Goal: Information Seeking & Learning: Learn about a topic

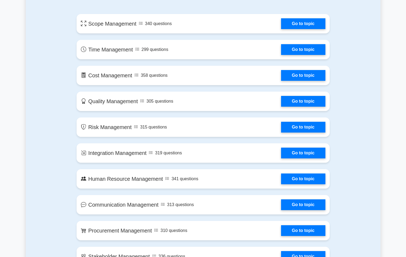
scroll to position [296, 0]
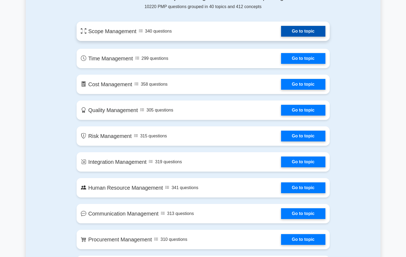
click at [312, 34] on link "Go to topic" at bounding box center [303, 31] width 44 height 11
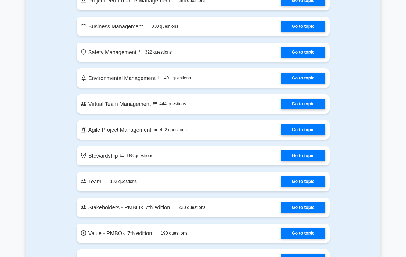
scroll to position [941, 0]
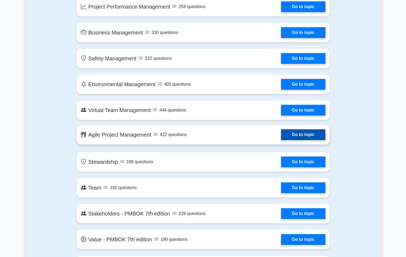
click at [297, 133] on link "Go to topic" at bounding box center [303, 134] width 44 height 11
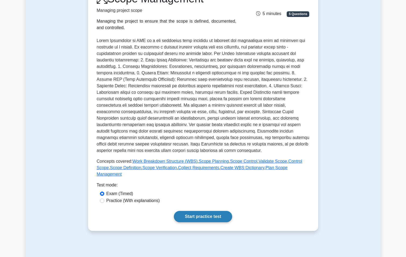
scroll to position [81, 0]
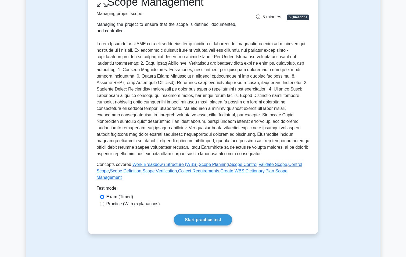
click at [129, 200] on label "Practice (With explanations)" at bounding box center [133, 203] width 54 height 6
click at [104, 201] on input "Practice (With explanations)" at bounding box center [102, 203] width 4 height 4
radio input "true"
click at [121, 193] on label "Exam (Timed)" at bounding box center [119, 196] width 27 height 6
click at [104, 194] on input "Exam (Timed)" at bounding box center [102, 196] width 4 height 4
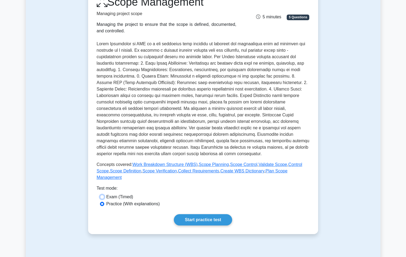
radio input "true"
click at [123, 200] on label "Practice (With explanations)" at bounding box center [133, 203] width 54 height 6
click at [104, 201] on input "Practice (With explanations)" at bounding box center [102, 203] width 4 height 4
radio input "true"
click at [190, 214] on link "Start practice test" at bounding box center [203, 219] width 58 height 11
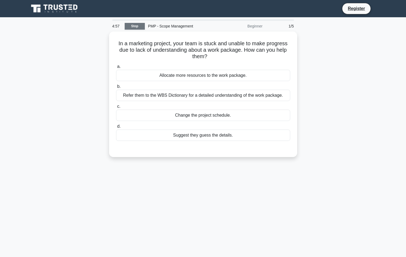
click at [133, 26] on link "Stop" at bounding box center [135, 26] width 20 height 7
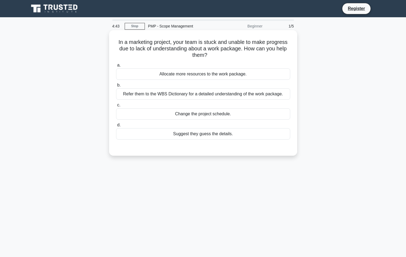
click at [220, 96] on div "Refer them to the WBS Dictionary for a detailed understanding of the work packa…" at bounding box center [203, 93] width 174 height 11
click at [116, 87] on input "b. Refer them to the WBS Dictionary for a detailed understanding of the work pa…" at bounding box center [116, 84] width 0 height 3
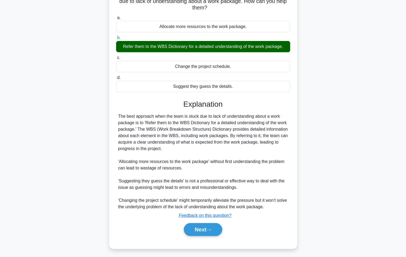
scroll to position [49, 0]
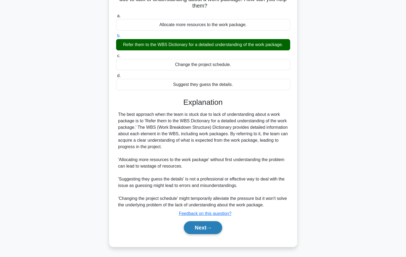
click at [210, 227] on icon at bounding box center [209, 227] width 5 height 3
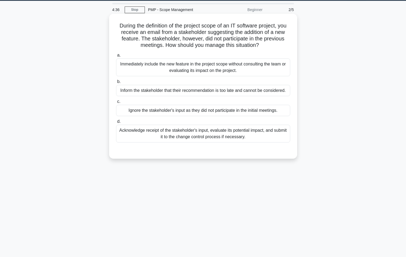
scroll to position [7, 0]
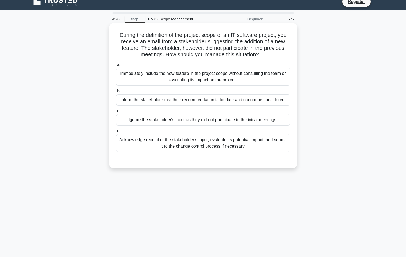
click at [228, 144] on div "Acknowledge receipt of the stakeholder's input, evaluate its potential impact, …" at bounding box center [203, 143] width 174 height 18
click at [116, 133] on input "d. Acknowledge receipt of the stakeholder's input, evaluate its potential impac…" at bounding box center [116, 130] width 0 height 3
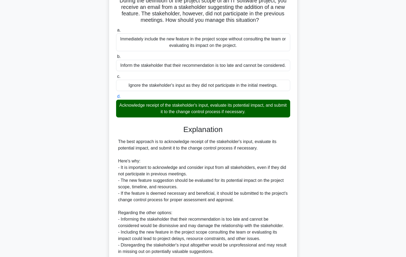
scroll to position [88, 0]
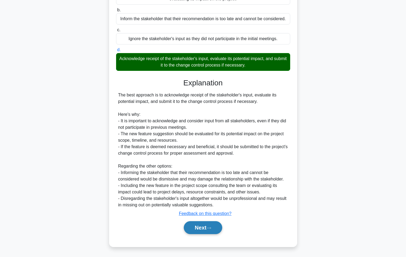
click at [208, 228] on button "Next" at bounding box center [203, 227] width 38 height 13
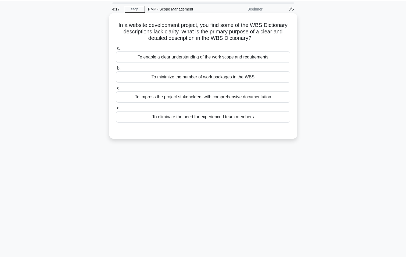
scroll to position [0, 0]
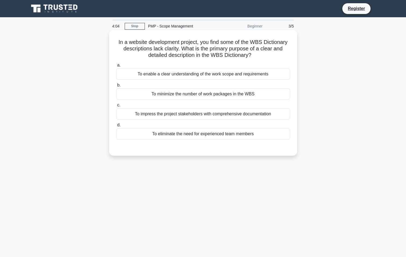
click at [223, 75] on div "To enable a clear understanding of the work scope and requirements" at bounding box center [203, 73] width 174 height 11
click at [116, 67] on input "a. To enable a clear understanding of the work scope and requirements" at bounding box center [116, 64] width 0 height 3
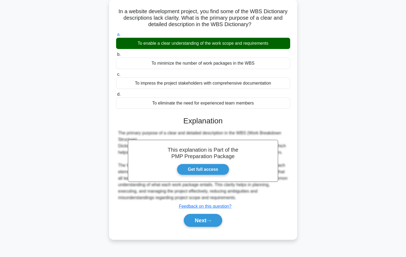
scroll to position [34, 0]
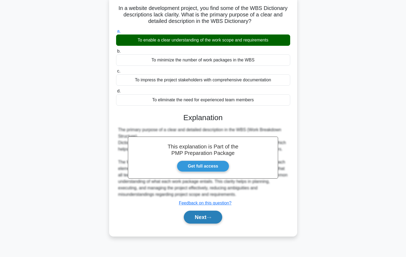
click at [208, 214] on button "Next" at bounding box center [203, 216] width 38 height 13
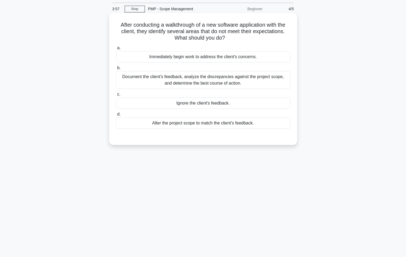
scroll to position [0, 0]
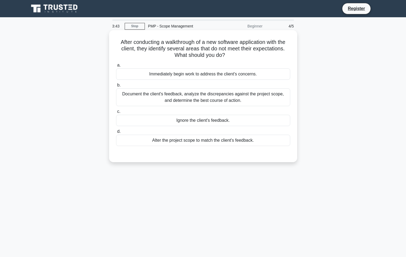
click at [240, 95] on div "Document the client's feedback, analyze the discrepancies against the project s…" at bounding box center [203, 97] width 174 height 18
click at [116, 87] on input "b. Document the client's feedback, analyze the discrepancies against the projec…" at bounding box center [116, 84] width 0 height 3
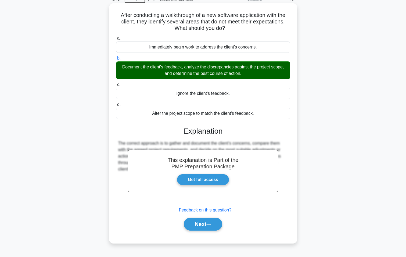
scroll to position [34, 0]
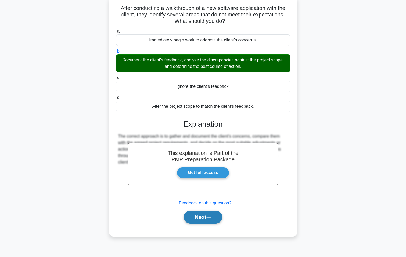
click at [202, 217] on button "Next" at bounding box center [203, 216] width 38 height 13
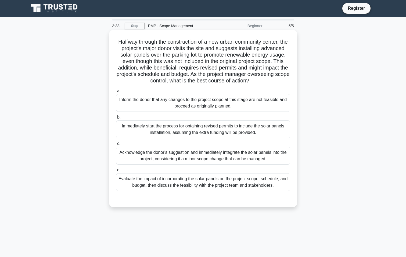
scroll to position [0, 0]
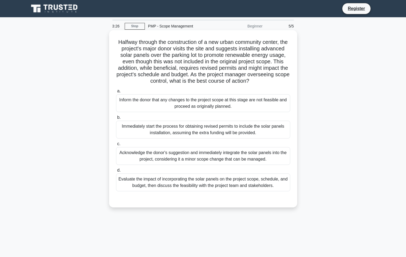
click at [178, 79] on h5 "Halfway through the construction of a new urban community center, the project's…" at bounding box center [203, 62] width 175 height 46
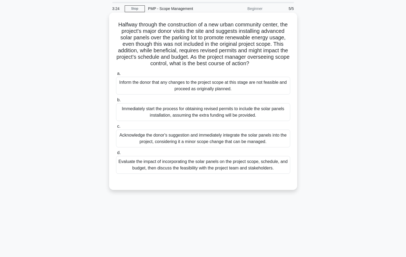
scroll to position [27, 0]
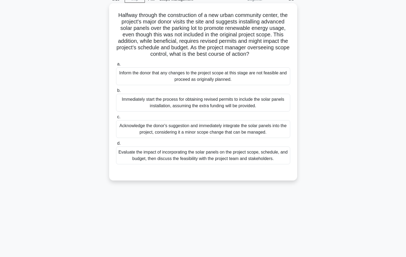
click at [251, 164] on div "Evaluate the impact of incorporating the solar panels on the project scope, sch…" at bounding box center [203, 155] width 174 height 18
click at [116, 145] on input "d. Evaluate the impact of incorporating the solar panels on the project scope, …" at bounding box center [116, 142] width 0 height 3
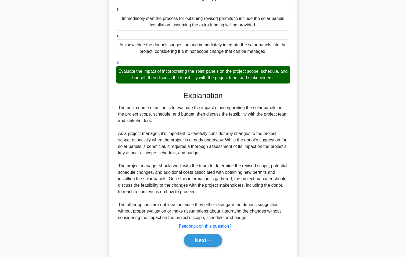
scroll to position [127, 0]
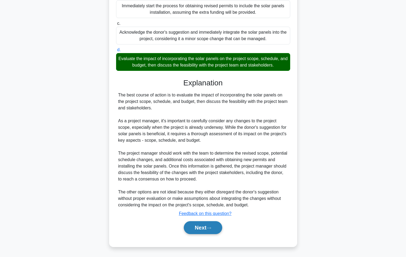
click at [212, 225] on button "Next" at bounding box center [203, 227] width 38 height 13
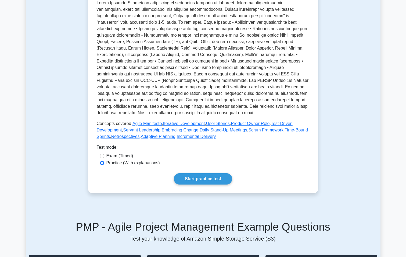
scroll to position [215, 0]
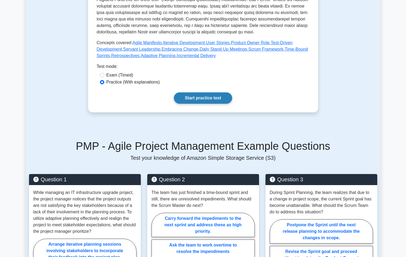
click at [210, 104] on link "Start practice test" at bounding box center [203, 97] width 58 height 11
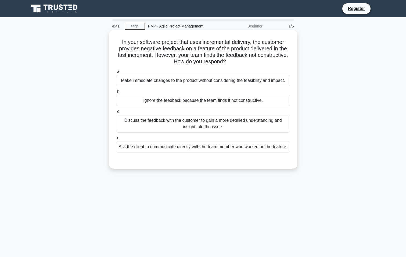
click at [234, 122] on div "Discuss the feedback with the customer to gain a more detailed understanding an…" at bounding box center [203, 124] width 174 height 18
click at [116, 113] on input "c. Discuss the feedback with the customer to gain a more detailed understanding…" at bounding box center [116, 111] width 0 height 3
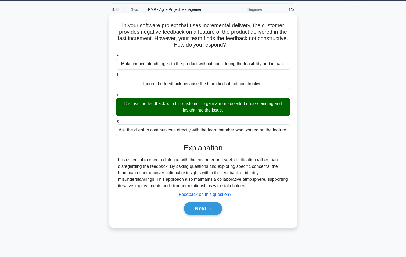
scroll to position [34, 0]
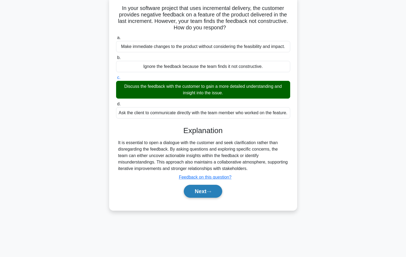
click at [197, 197] on button "Next" at bounding box center [203, 190] width 38 height 13
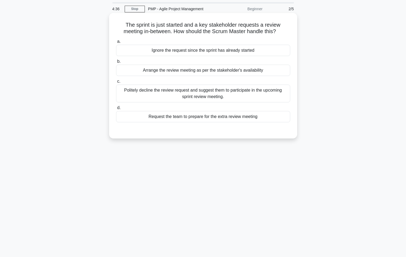
scroll to position [0, 0]
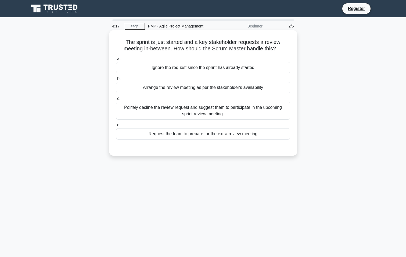
click at [225, 112] on div "Politely decline the review request and suggest them to participate in the upco…" at bounding box center [203, 111] width 174 height 18
click at [116, 100] on input "c. Politely decline the review request and suggest them to participate in the u…" at bounding box center [116, 98] width 0 height 3
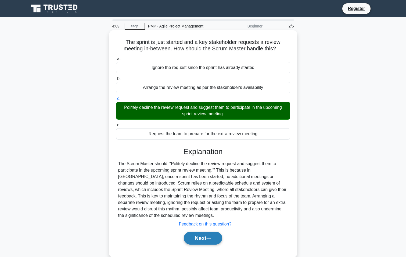
click at [206, 239] on button "Next" at bounding box center [203, 237] width 38 height 13
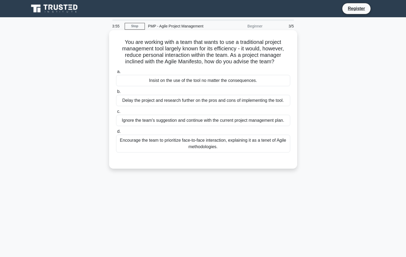
click at [201, 56] on h5 "You are working with a team that wants to use a traditional project management …" at bounding box center [203, 52] width 175 height 26
click at [246, 59] on h5 "You are working with a team that wants to use a traditional project management …" at bounding box center [203, 52] width 175 height 26
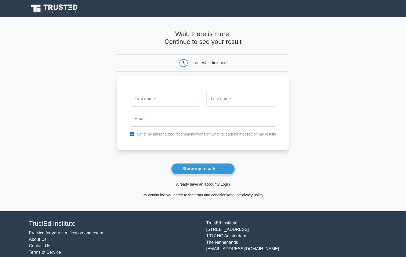
click at [347, 58] on main "Wait, there is more! Continue to see your result The test is finished and the" at bounding box center [203, 114] width 406 height 194
